Goal: Submit feedback/report problem

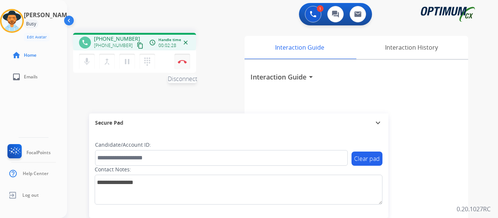
click at [181, 60] on img at bounding box center [182, 62] width 9 height 4
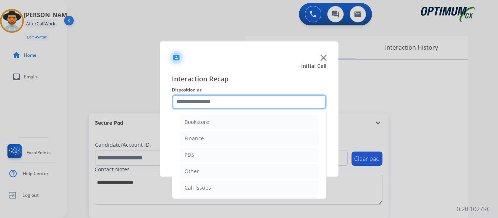
click at [227, 101] on input "text" at bounding box center [249, 101] width 155 height 15
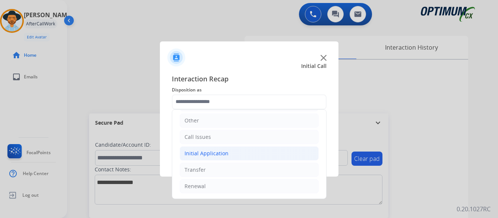
click at [209, 150] on div "Initial Application" at bounding box center [206, 152] width 44 height 7
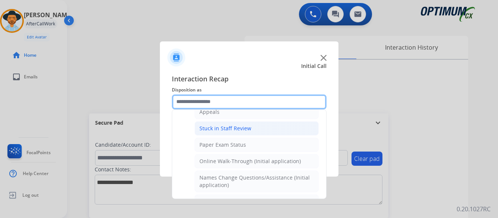
scroll to position [125, 0]
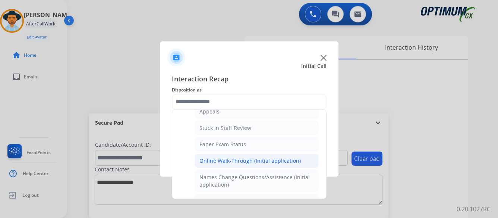
click at [234, 160] on div "Online Walk-Through (Initial application)" at bounding box center [249, 160] width 101 height 7
type input "**********"
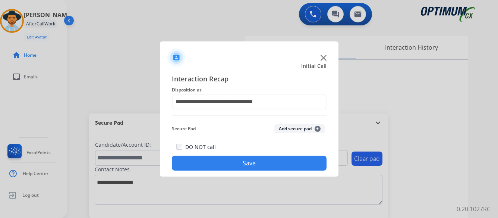
click at [255, 165] on button "Save" at bounding box center [249, 162] width 155 height 15
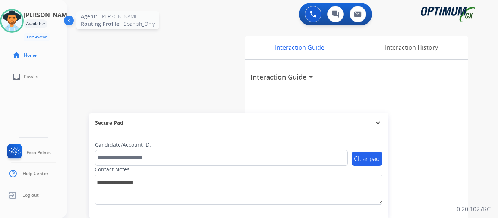
click at [20, 23] on img at bounding box center [11, 20] width 21 height 21
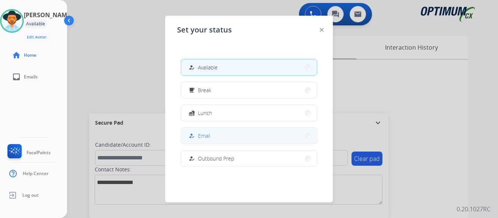
scroll to position [186, 0]
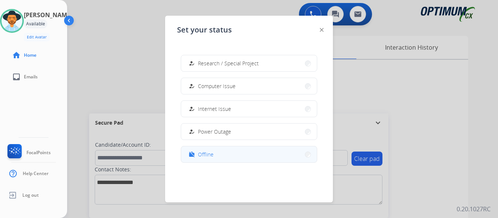
click at [218, 156] on button "work_off Offline" at bounding box center [249, 154] width 136 height 16
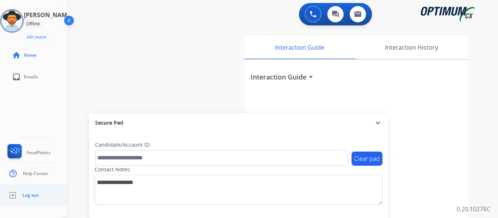
click at [27, 196] on span "Log out" at bounding box center [30, 195] width 16 height 6
